Goal: Browse casually

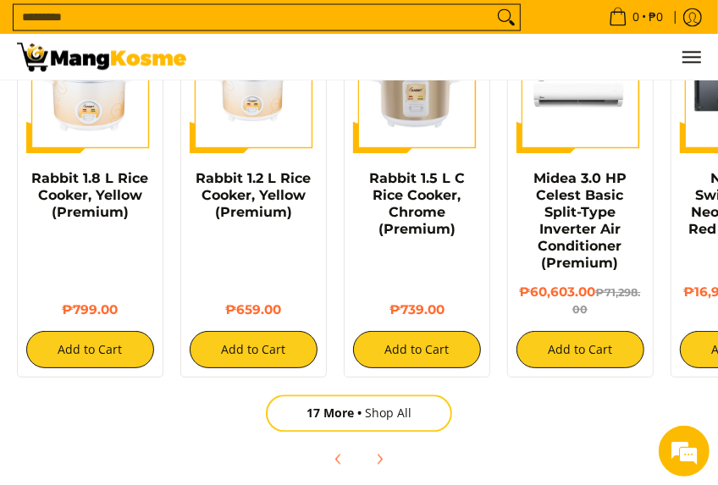
scroll to position [974, 0]
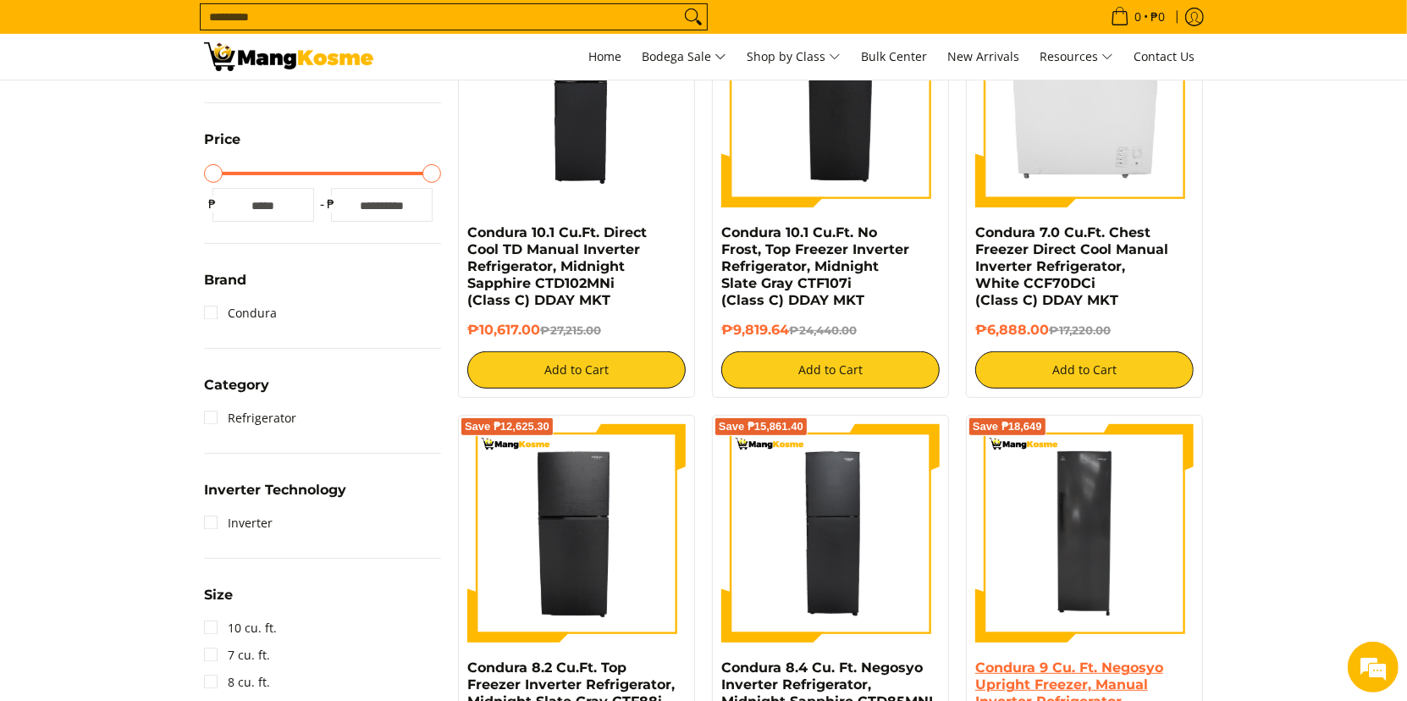
scroll to position [324, 0]
